Goal: Transaction & Acquisition: Purchase product/service

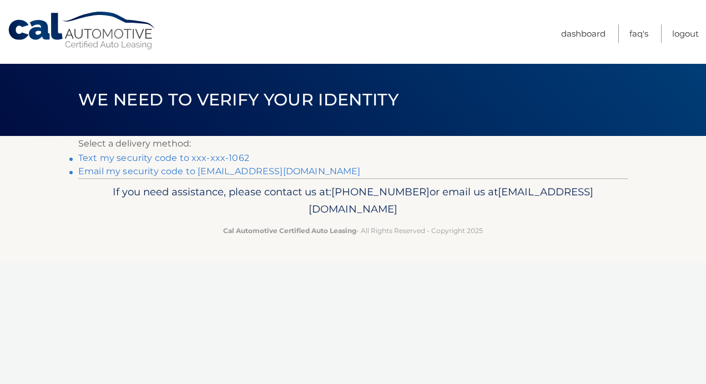
click at [155, 157] on link "Text my security code to xxx-xxx-1062" at bounding box center [163, 158] width 171 height 11
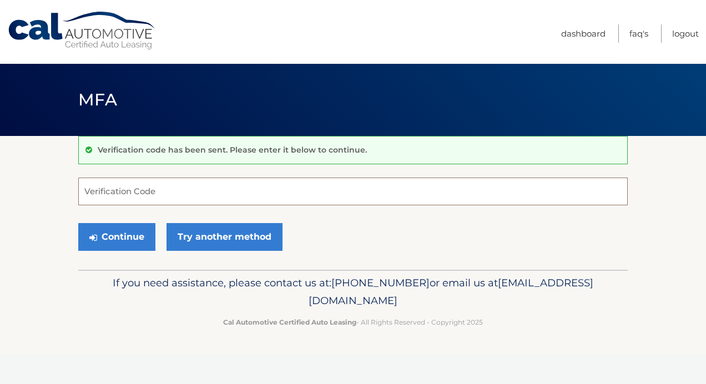
click at [146, 198] on input "Verification Code" at bounding box center [353, 192] width 550 height 28
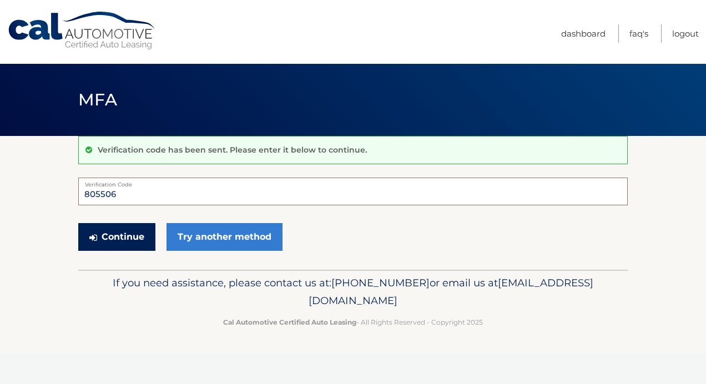
type input "805506"
click at [104, 232] on button "Continue" at bounding box center [116, 237] width 77 height 28
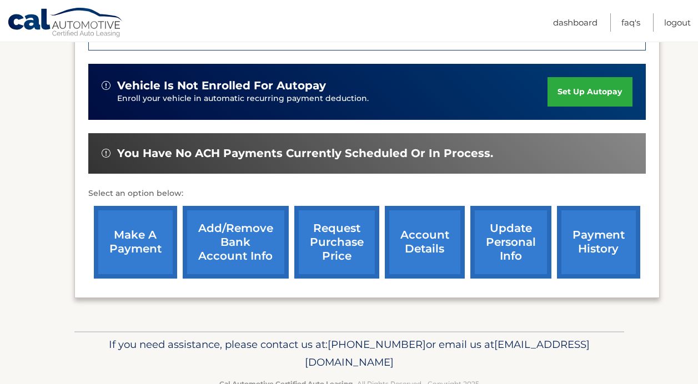
scroll to position [356, 0]
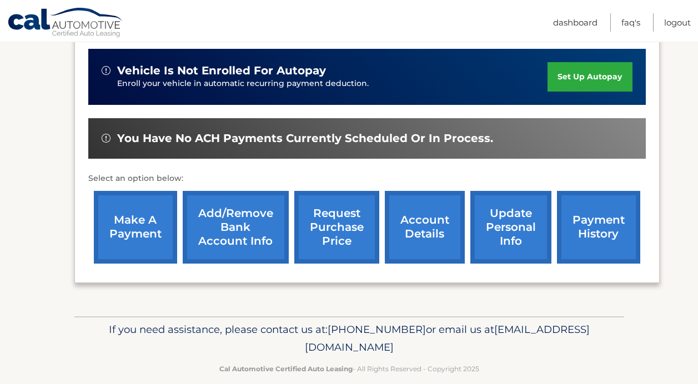
click at [608, 207] on link "payment history" at bounding box center [598, 227] width 83 height 73
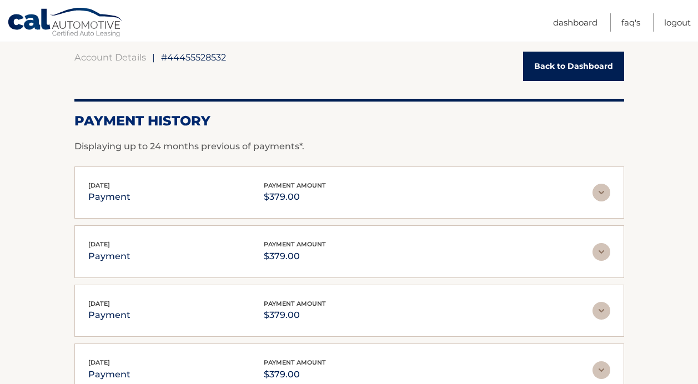
scroll to position [107, 0]
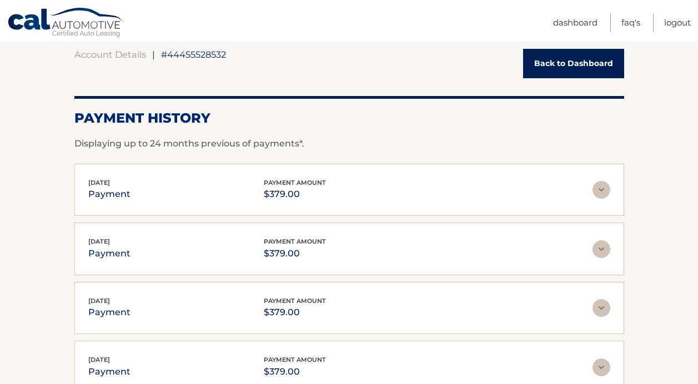
click at [594, 185] on img at bounding box center [601, 190] width 18 height 18
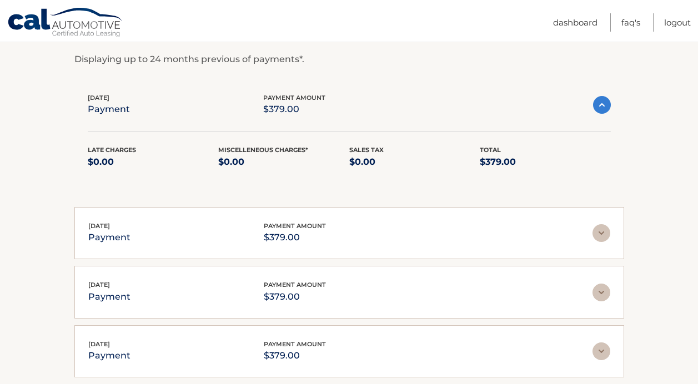
scroll to position [188, 0]
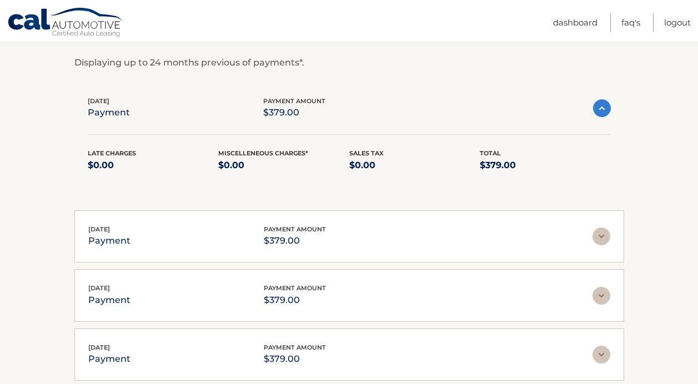
click at [602, 237] on img at bounding box center [601, 237] width 18 height 18
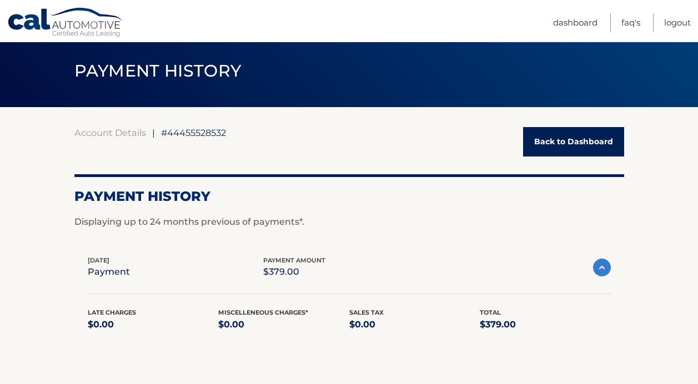
scroll to position [0, 0]
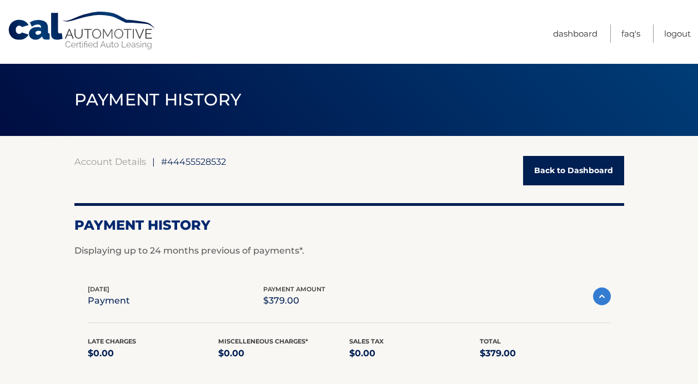
click at [572, 175] on link "Back to Dashboard" at bounding box center [573, 170] width 101 height 29
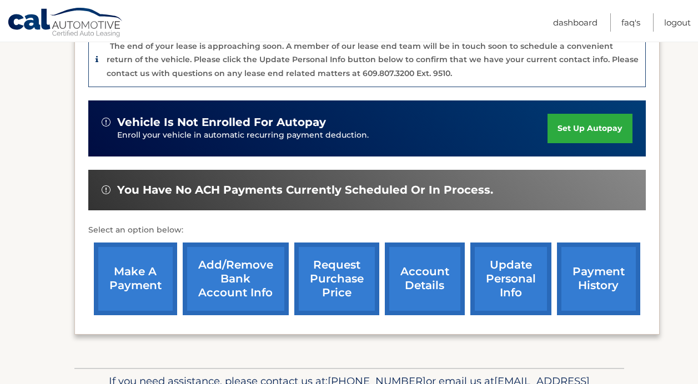
scroll to position [305, 0]
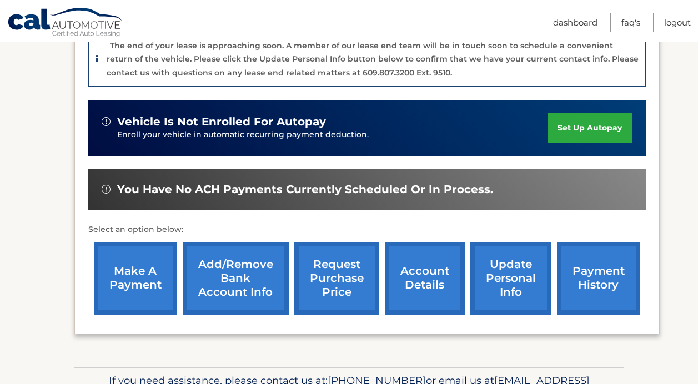
click at [148, 264] on link "make a payment" at bounding box center [135, 278] width 83 height 73
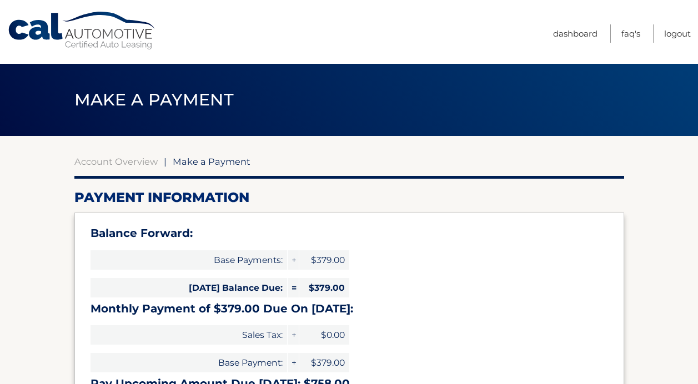
type input "758.00"
select select "OWZlOTljYWEtN2YzNC00OTFjLTk3NGMtNDEzNDg1YjhmMDIz"
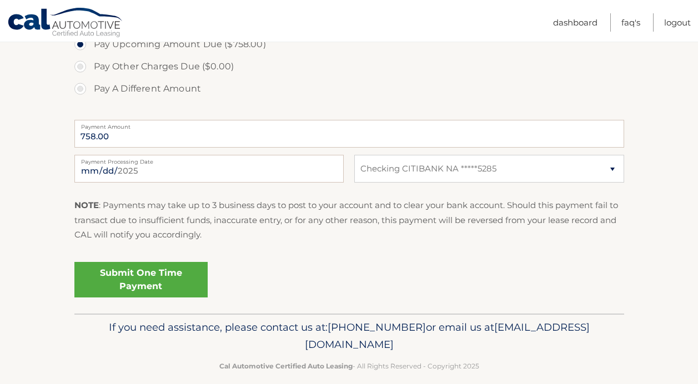
scroll to position [446, 0]
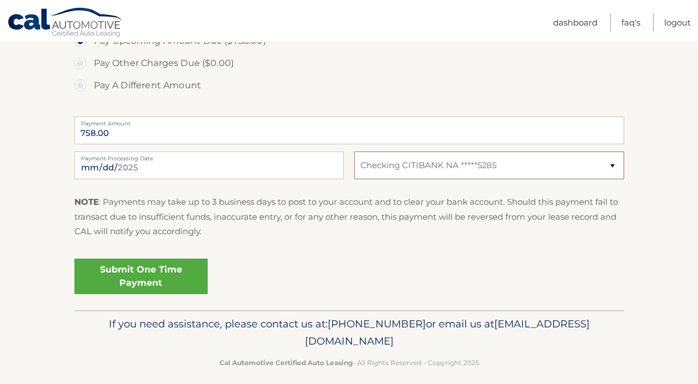
click at [560, 169] on select "Select Bank Account Checking CITIBANK NA *****5285" at bounding box center [488, 166] width 269 height 28
select select
click at [354, 152] on select "Select Bank Account Checking CITIBANK NA *****5285" at bounding box center [488, 166] width 269 height 28
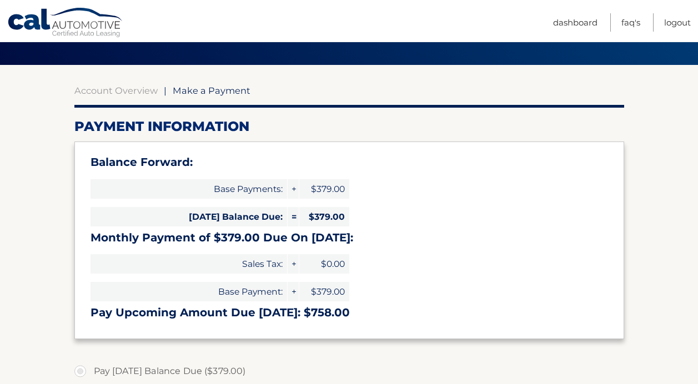
scroll to position [50, 0]
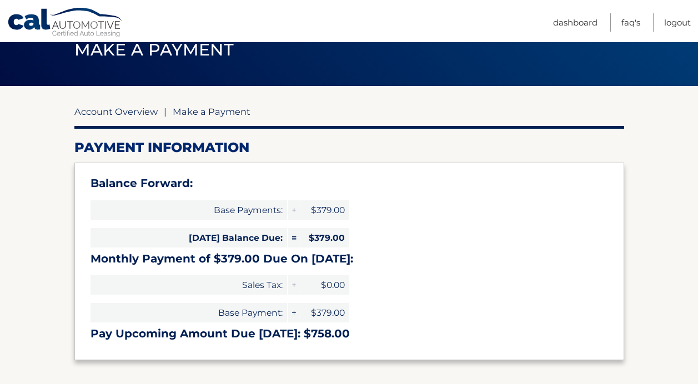
click at [106, 109] on link "Account Overview" at bounding box center [115, 111] width 83 height 11
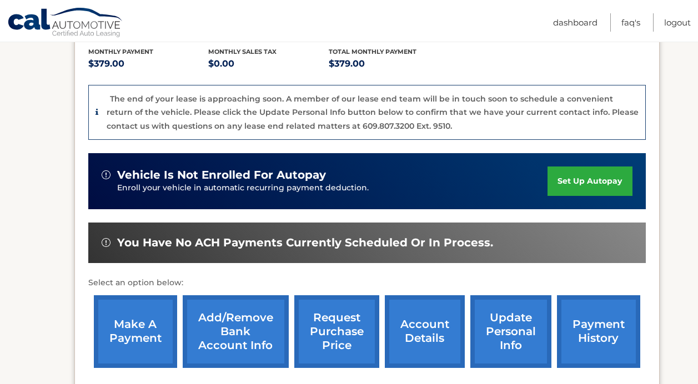
scroll to position [256, 0]
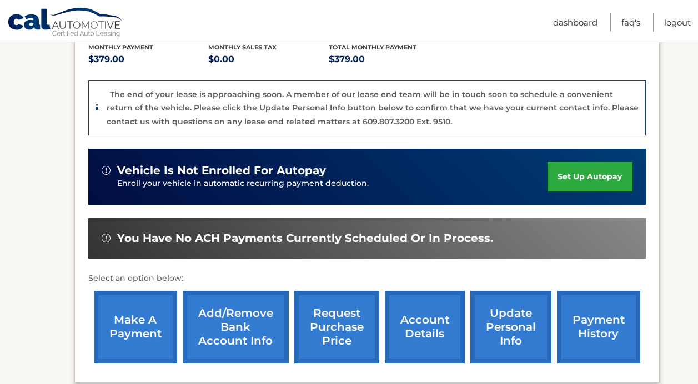
click at [150, 324] on link "make a payment" at bounding box center [135, 327] width 83 height 73
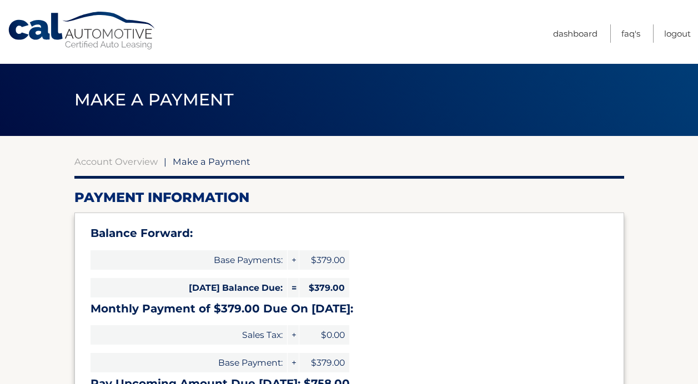
select select "OWZlOTljYWEtN2YzNC00OTFjLTk3NGMtNDEzNDg1YjhmMDIz"
click at [118, 158] on link "Account Overview" at bounding box center [115, 161] width 83 height 11
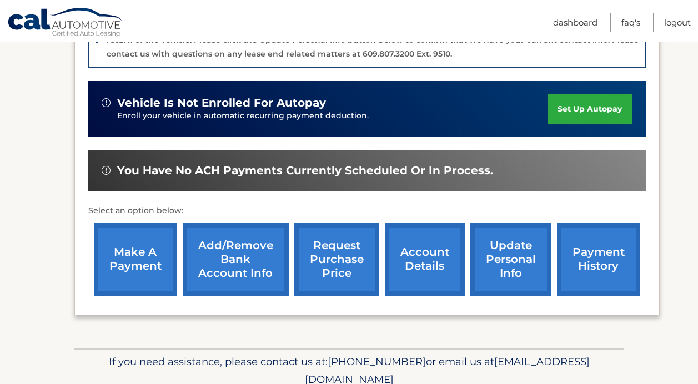
scroll to position [326, 0]
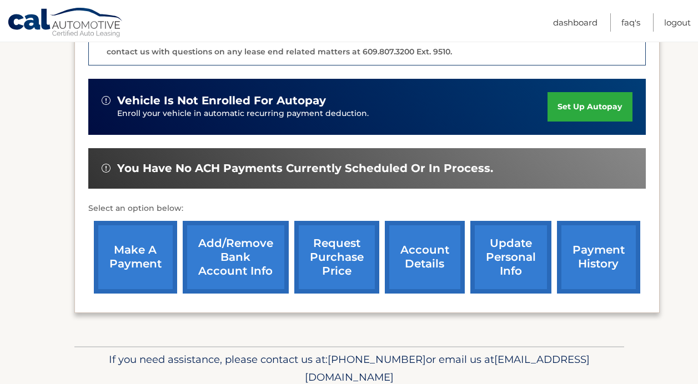
click at [592, 231] on link "payment history" at bounding box center [598, 257] width 83 height 73
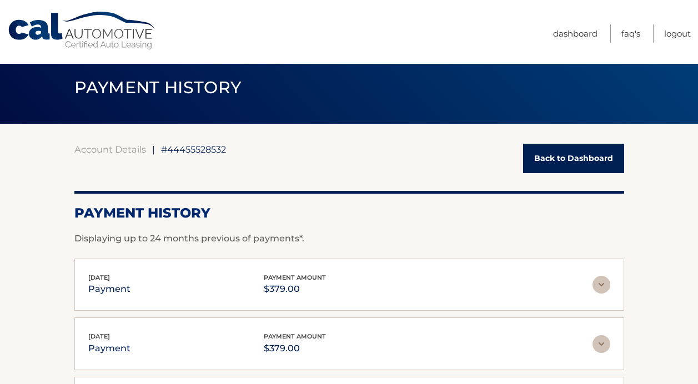
scroll to position [11, 0]
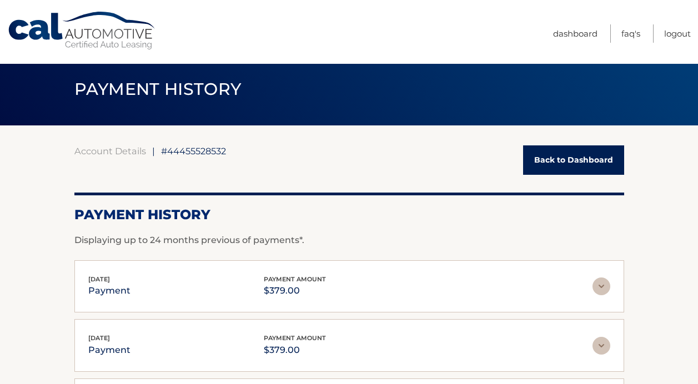
click at [579, 160] on link "Back to Dashboard" at bounding box center [573, 159] width 101 height 29
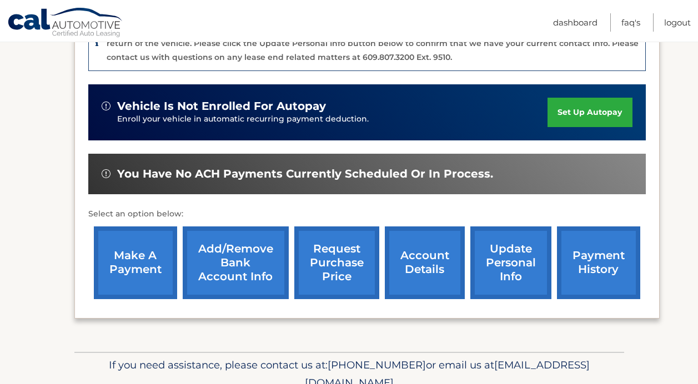
scroll to position [321, 0]
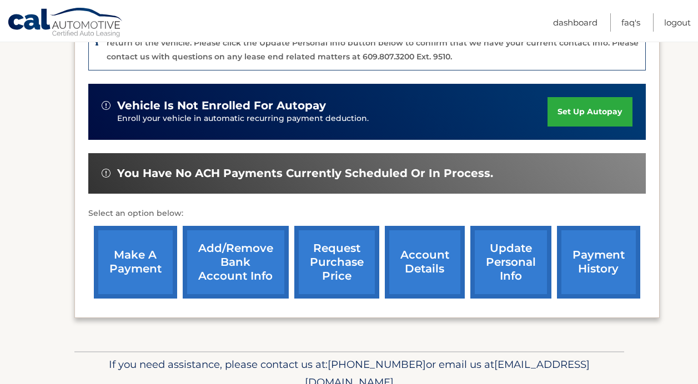
click at [251, 258] on link "Add/Remove bank account info" at bounding box center [236, 262] width 106 height 73
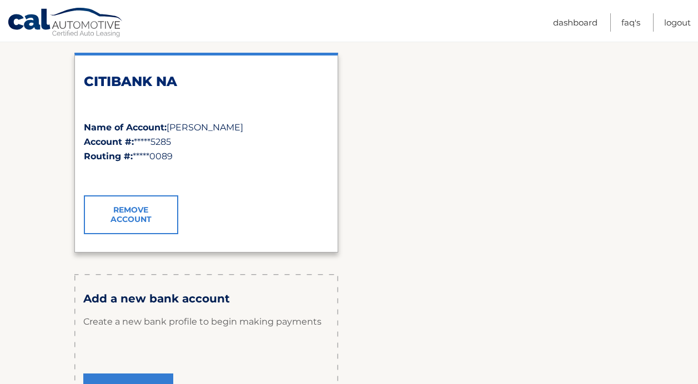
scroll to position [320, 0]
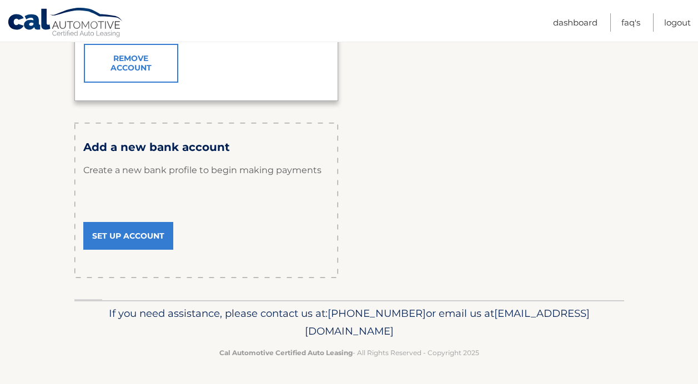
click at [127, 235] on link "Set Up Account" at bounding box center [128, 236] width 90 height 28
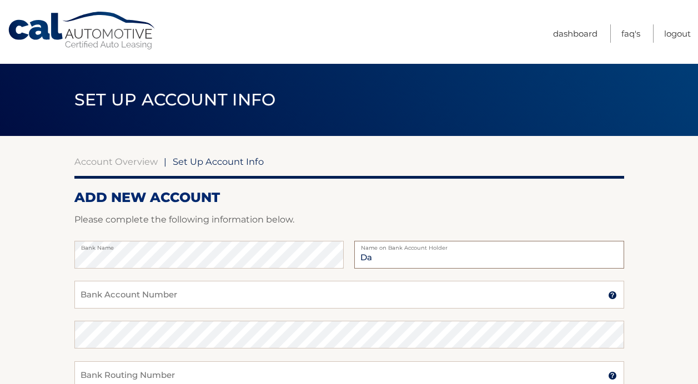
type input "D"
type input "Lainie M. Hazan"
click at [132, 294] on input "Bank Account Number" at bounding box center [349, 295] width 550 height 28
type input "12031343645"
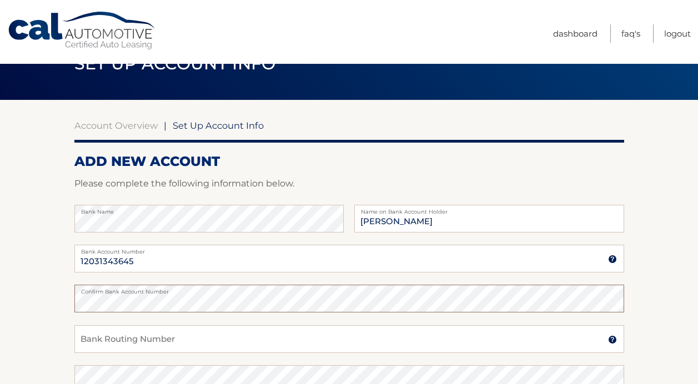
scroll to position [33, 0]
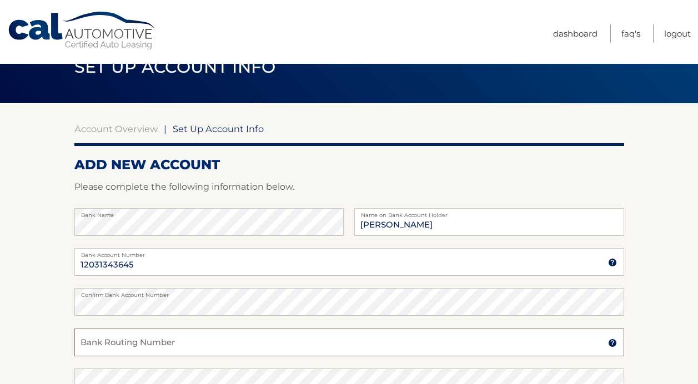
click at [120, 335] on input "Bank Routing Number" at bounding box center [349, 343] width 550 height 28
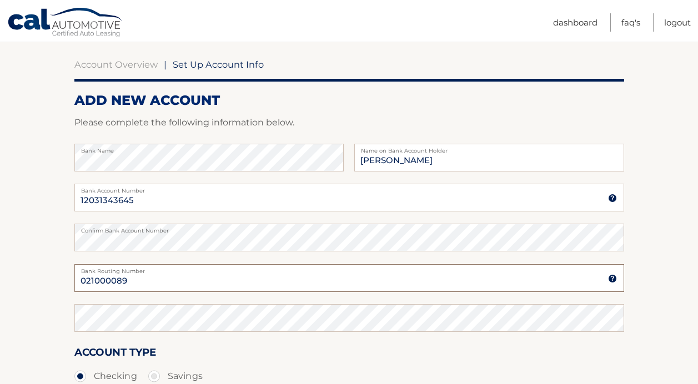
scroll to position [98, 0]
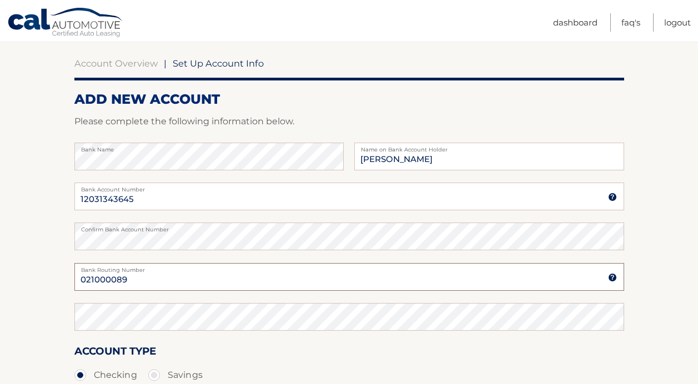
type input "021000089"
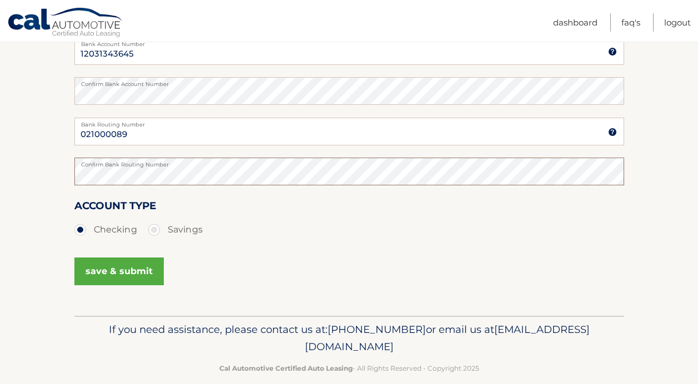
scroll to position [245, 0]
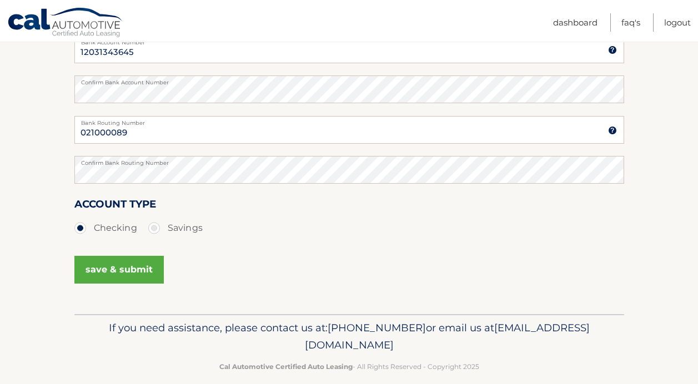
click at [120, 270] on button "save & submit" at bounding box center [118, 270] width 89 height 28
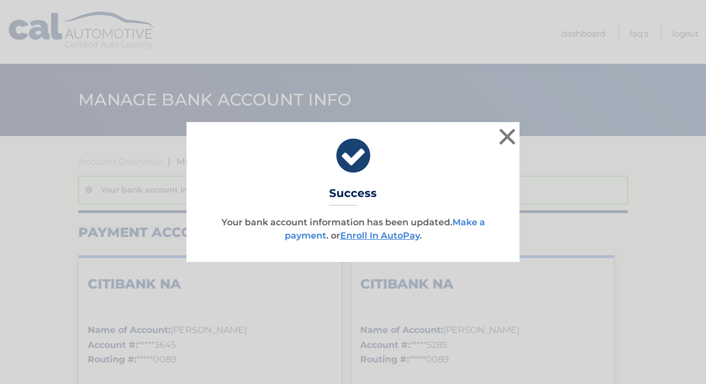
click at [311, 241] on link "Make a payment" at bounding box center [385, 229] width 200 height 24
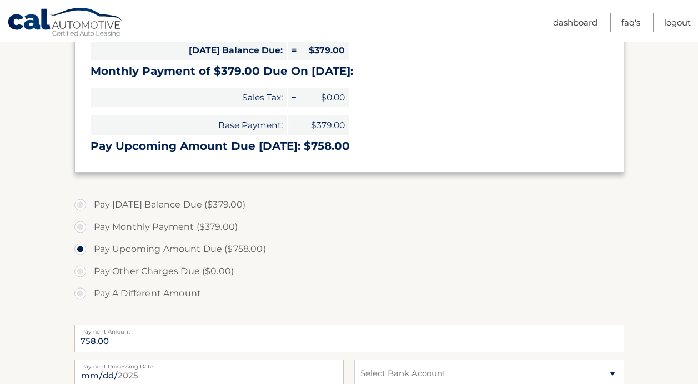
scroll to position [246, 0]
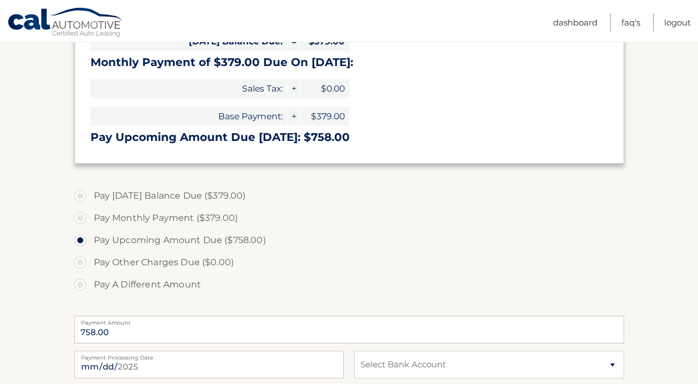
click at [78, 215] on label "Pay Monthly Payment ($379.00)" at bounding box center [349, 218] width 550 height 22
click at [79, 215] on input "Pay Monthly Payment ($379.00)" at bounding box center [84, 216] width 11 height 18
radio input "true"
type input "379.00"
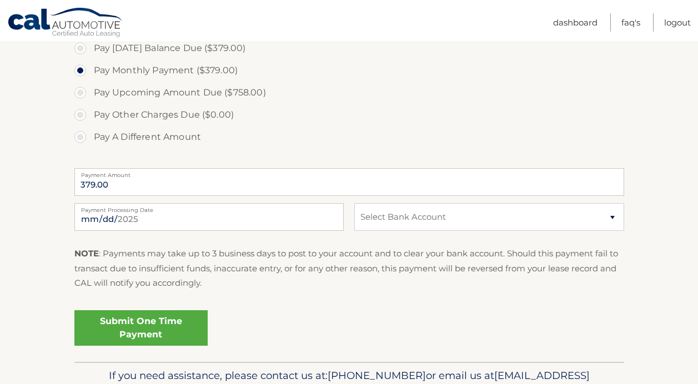
scroll to position [395, 0]
click at [383, 223] on select "Select Bank Account Checking CITIBANK NA *****3645 Checking CITIBANK NA *****52…" at bounding box center [488, 217] width 269 height 28
select select "NTIwZmFiOGItZWUyZi00YWU1LWJiZmItNjI4YTEyNDQ3YmU0"
click at [354, 203] on select "Select Bank Account Checking CITIBANK NA *****3645 Checking CITIBANK NA *****52…" at bounding box center [488, 217] width 269 height 28
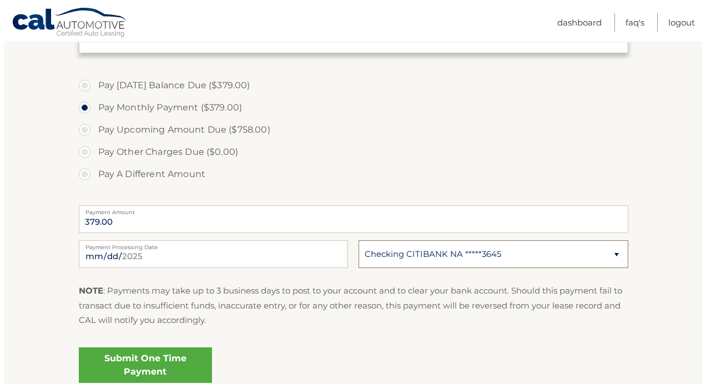
scroll to position [412, 0]
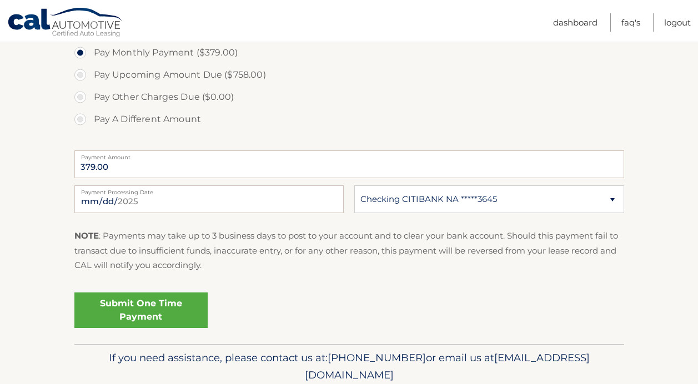
click at [146, 310] on link "Submit One Time Payment" at bounding box center [140, 311] width 133 height 36
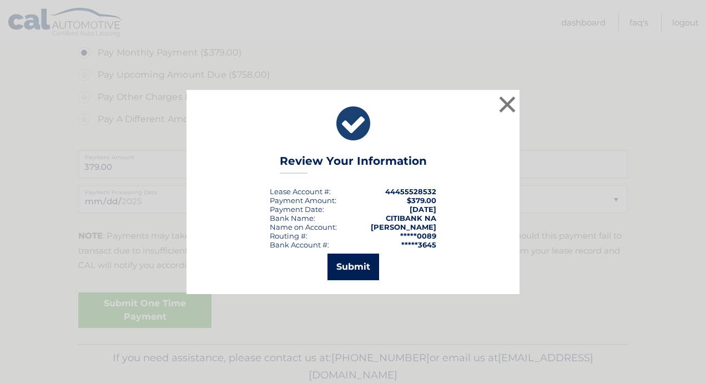
click at [366, 263] on button "Submit" at bounding box center [354, 267] width 52 height 27
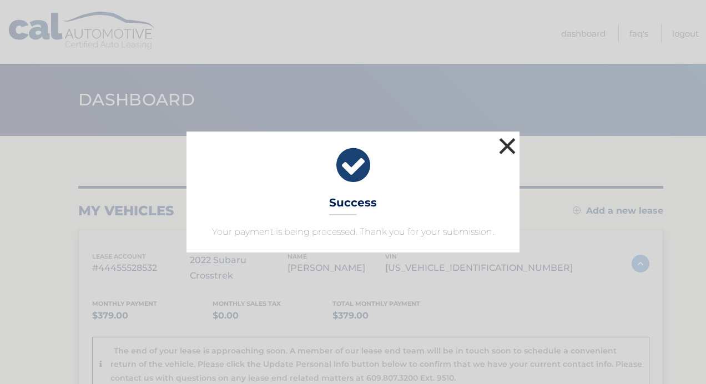
click at [504, 148] on button "×" at bounding box center [507, 146] width 22 height 22
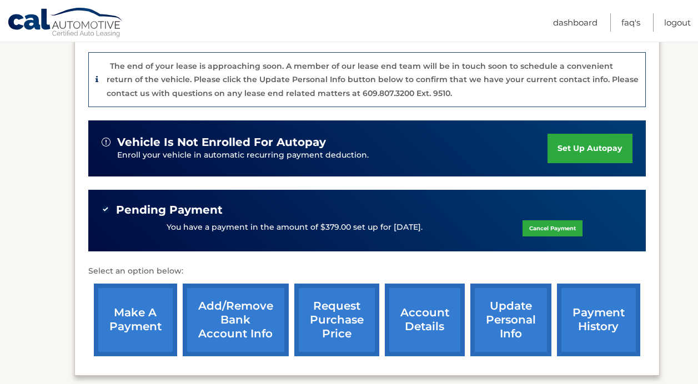
scroll to position [378, 0]
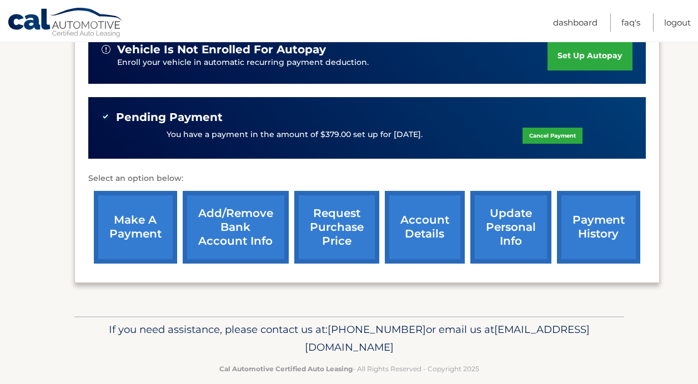
drag, startPoint x: 591, startPoint y: 211, endPoint x: 571, endPoint y: 213, distance: 20.1
click at [591, 211] on link "payment history" at bounding box center [598, 227] width 83 height 73
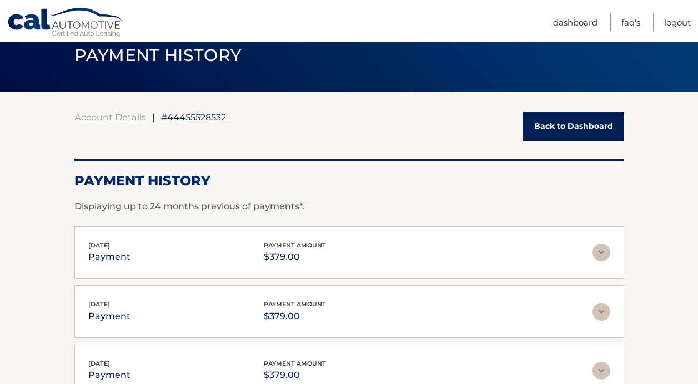
scroll to position [56, 0]
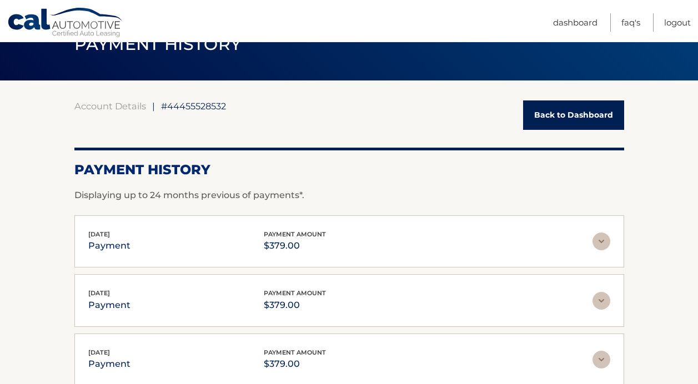
click at [540, 124] on link "Back to Dashboard" at bounding box center [573, 114] width 101 height 29
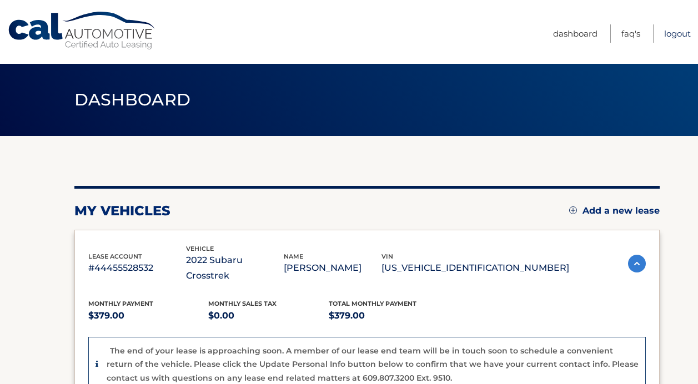
click at [673, 33] on link "Logout" at bounding box center [677, 33] width 27 height 18
